Goal: Task Accomplishment & Management: Manage account settings

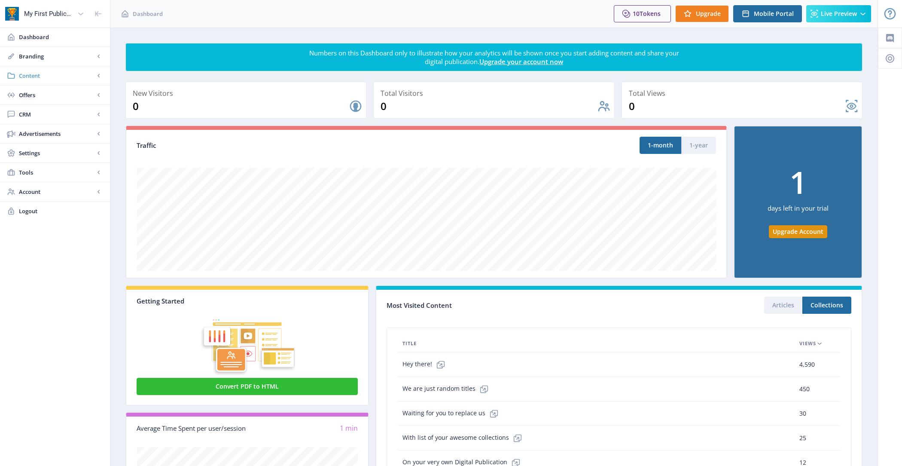
click at [67, 73] on span "Content" at bounding box center [57, 75] width 76 height 9
click at [66, 113] on span "Collections" at bounding box center [64, 114] width 74 height 9
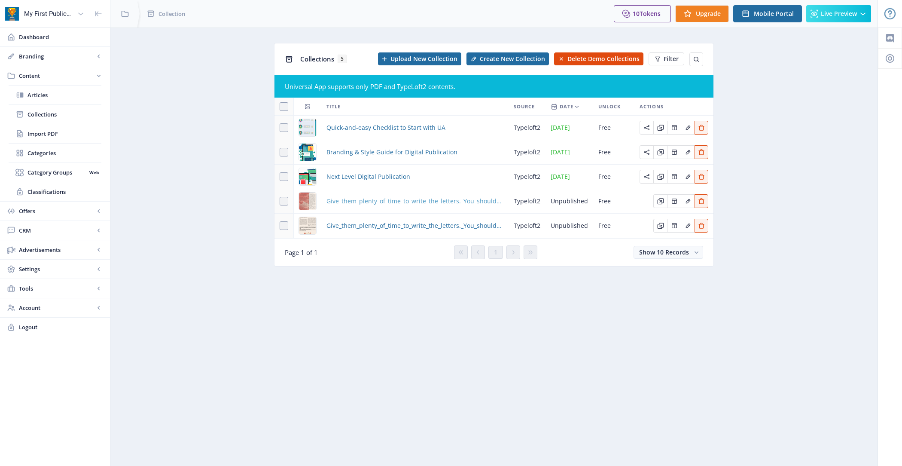
click at [372, 199] on span "Give_them_plenty_of_time_to_write_the_letters._You_should_be_thinking_well_in_a…" at bounding box center [414, 201] width 177 height 10
